Goal: Transaction & Acquisition: Obtain resource

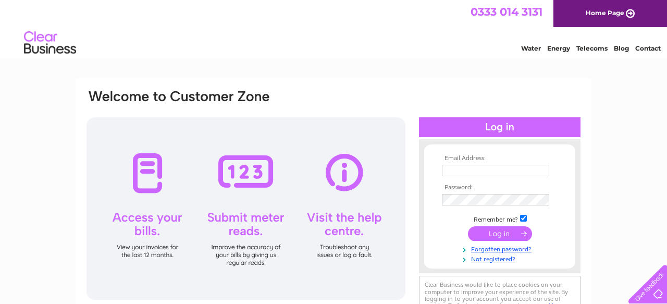
type input "pntairdrie@gmail.com"
click at [490, 232] on input "submit" at bounding box center [500, 233] width 64 height 15
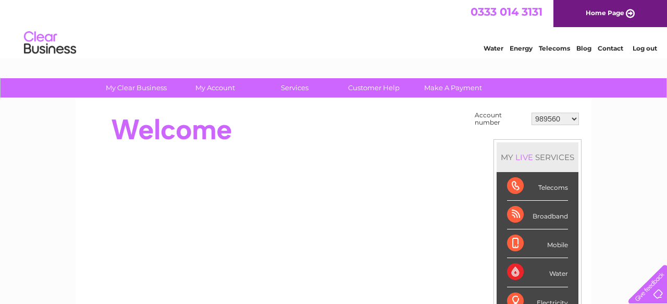
click at [576, 123] on select "989560 30317291" at bounding box center [554, 119] width 47 height 13
select select "30317291"
click at [531, 113] on select "989560 30317291" at bounding box center [554, 119] width 47 height 13
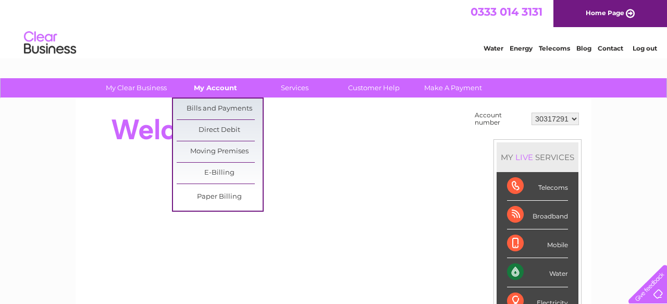
click at [225, 85] on link "My Account" at bounding box center [215, 87] width 86 height 19
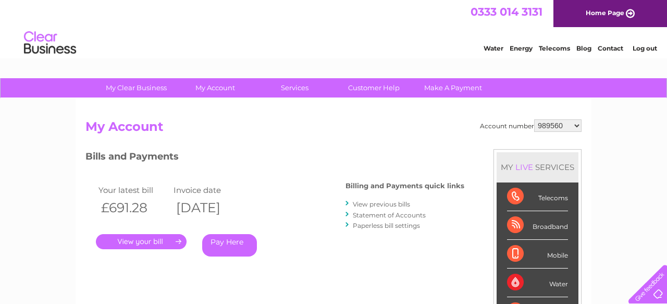
click at [161, 239] on link "." at bounding box center [141, 241] width 91 height 15
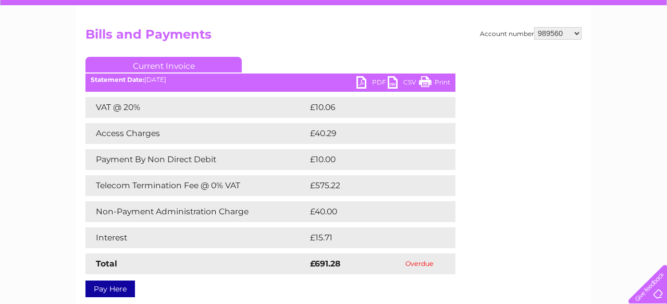
scroll to position [79, 0]
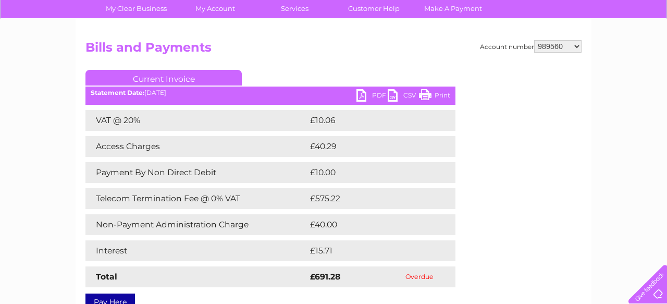
click at [370, 99] on link "PDF" at bounding box center [371, 96] width 31 height 15
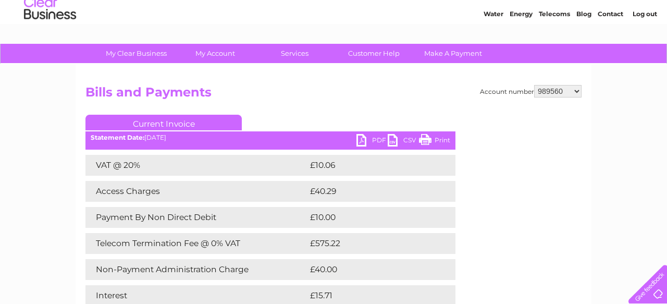
scroll to position [33, 0]
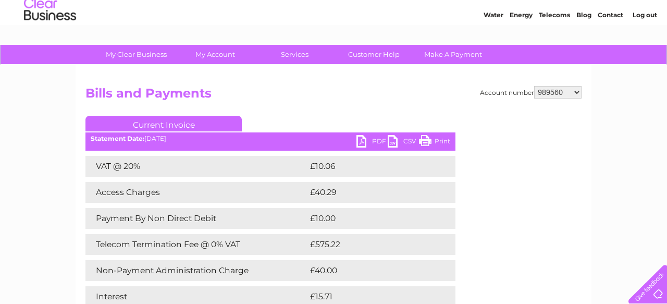
click at [560, 94] on select "989560 30317291" at bounding box center [557, 92] width 47 height 13
select select "30317291"
click at [534, 86] on select "989560 30317291" at bounding box center [557, 92] width 47 height 13
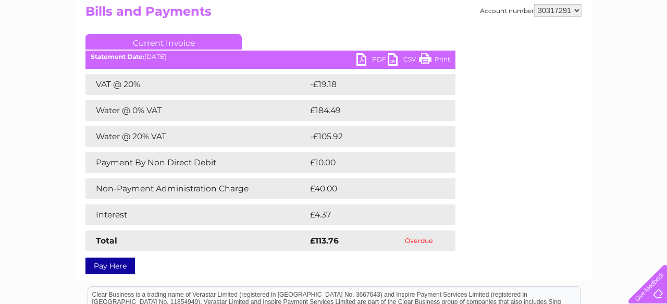
scroll to position [116, 0]
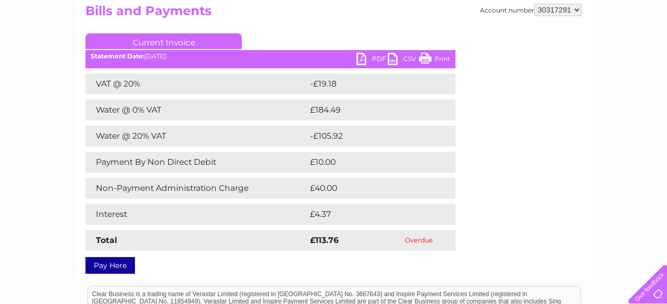
click at [371, 61] on link "PDF" at bounding box center [371, 60] width 31 height 15
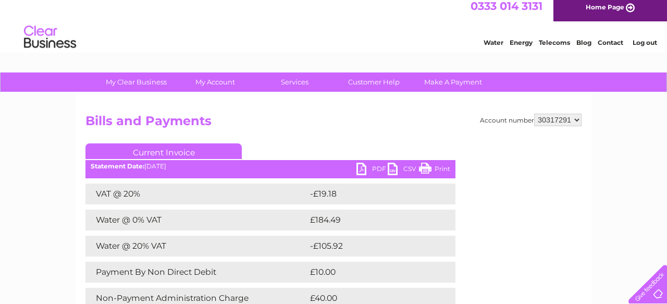
scroll to position [0, 0]
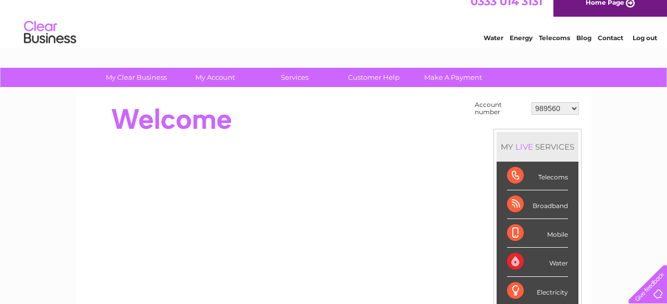
click at [554, 107] on select "989560 30317291" at bounding box center [554, 108] width 47 height 13
select select "30317291"
click at [531, 102] on select "989560 30317291" at bounding box center [554, 108] width 47 height 13
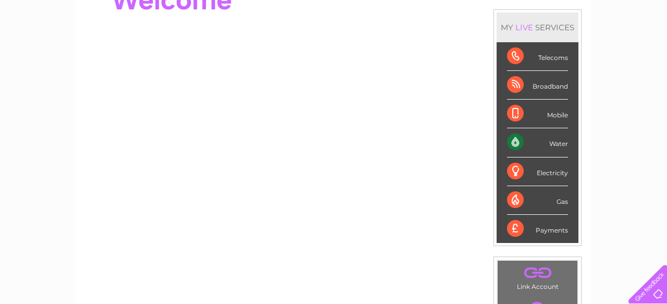
scroll to position [131, 0]
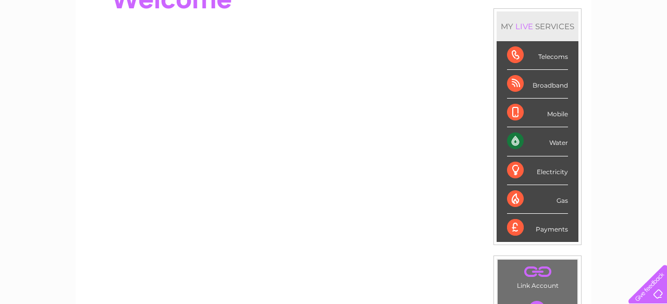
click at [522, 230] on div "Payments" at bounding box center [537, 228] width 61 height 28
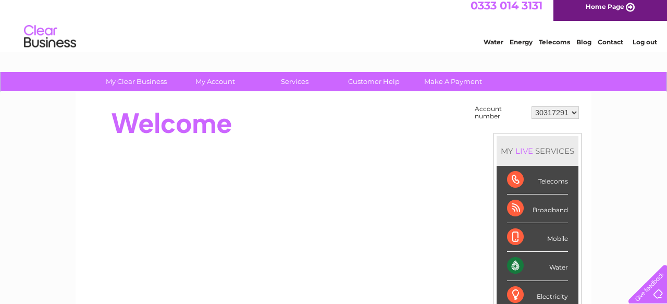
scroll to position [0, 0]
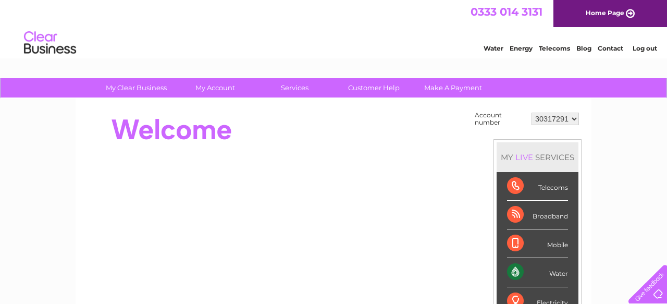
click at [553, 118] on select "989560 30317291" at bounding box center [554, 119] width 47 height 13
select select "989560"
click at [531, 113] on select "989560 30317291" at bounding box center [554, 119] width 47 height 13
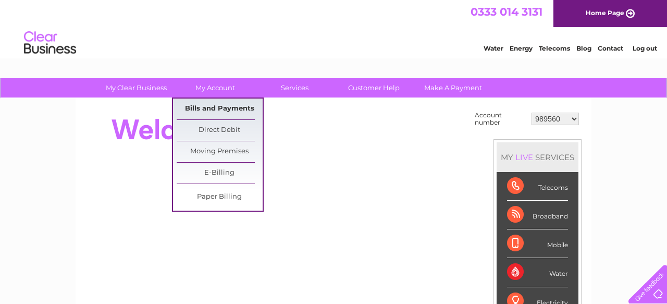
click at [219, 109] on link "Bills and Payments" at bounding box center [220, 108] width 86 height 21
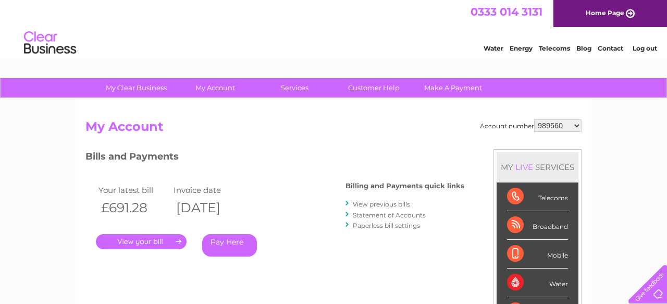
click at [137, 239] on link "." at bounding box center [141, 241] width 91 height 15
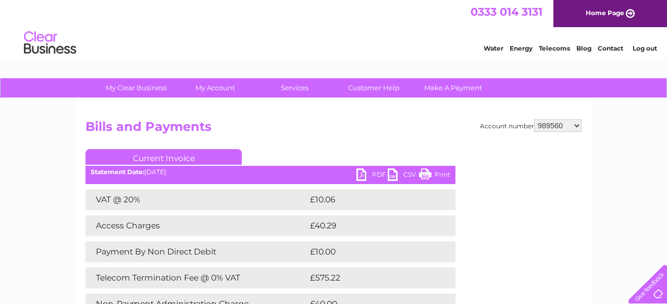
click at [371, 172] on link "PDF" at bounding box center [371, 175] width 31 height 15
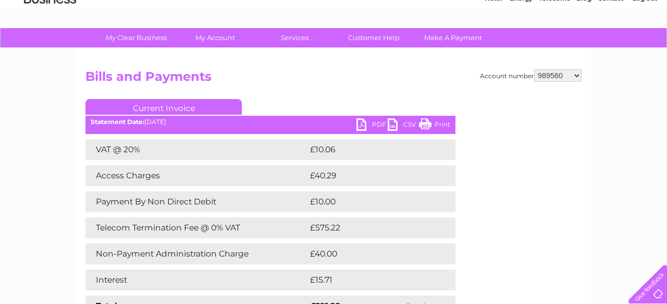
scroll to position [68, 0]
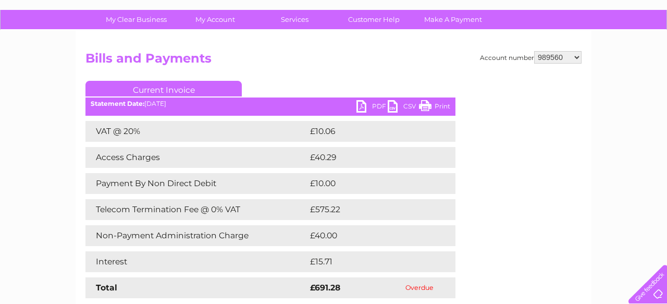
click at [368, 113] on link "PDF" at bounding box center [371, 107] width 31 height 15
click at [371, 102] on link "PDF" at bounding box center [371, 107] width 31 height 15
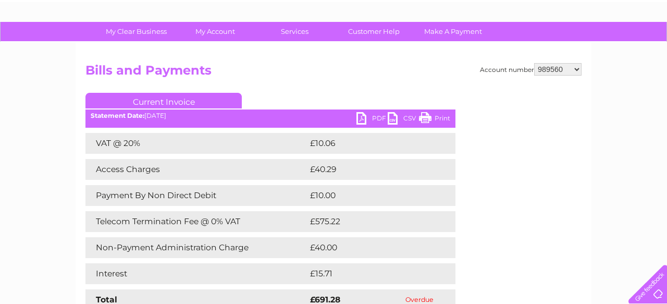
scroll to position [55, 0]
